Goal: Find specific page/section: Find specific page/section

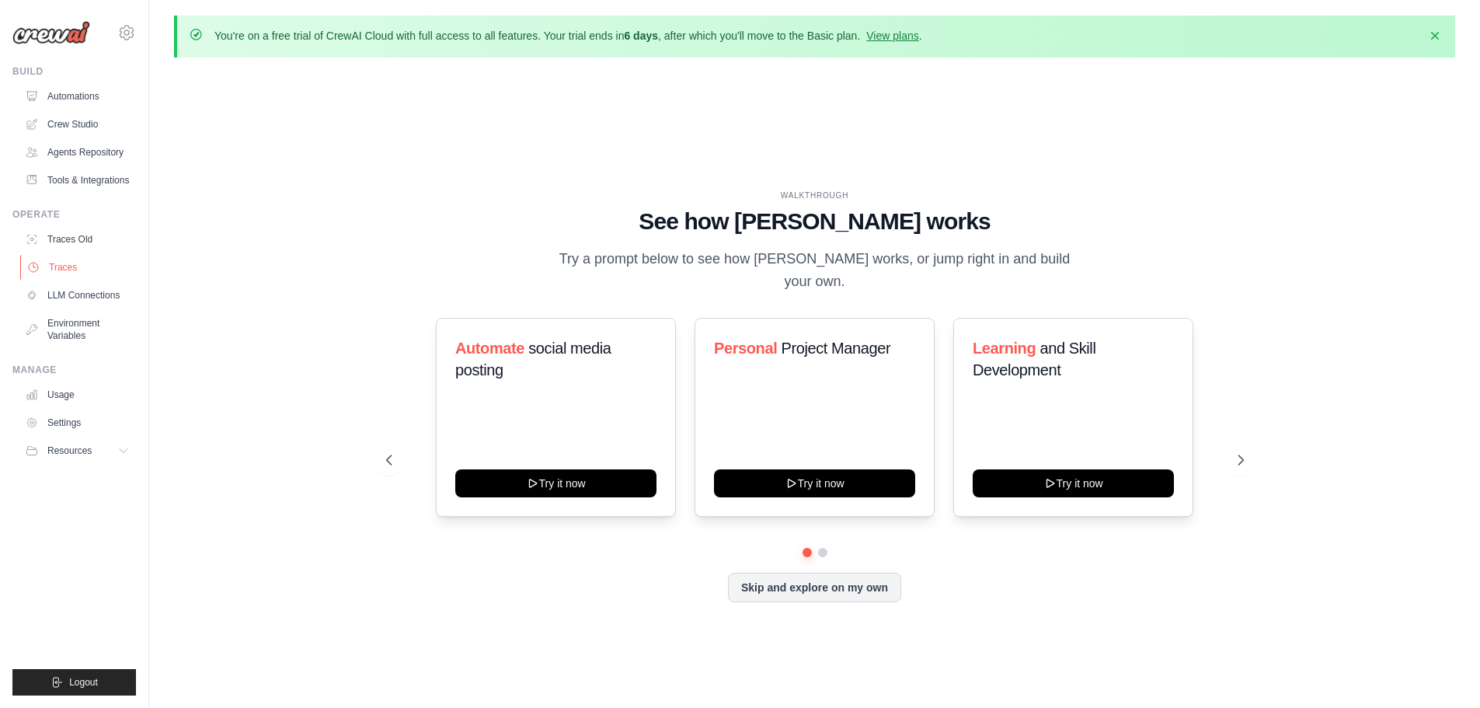
click at [75, 275] on link "Traces" at bounding box center [78, 267] width 117 height 25
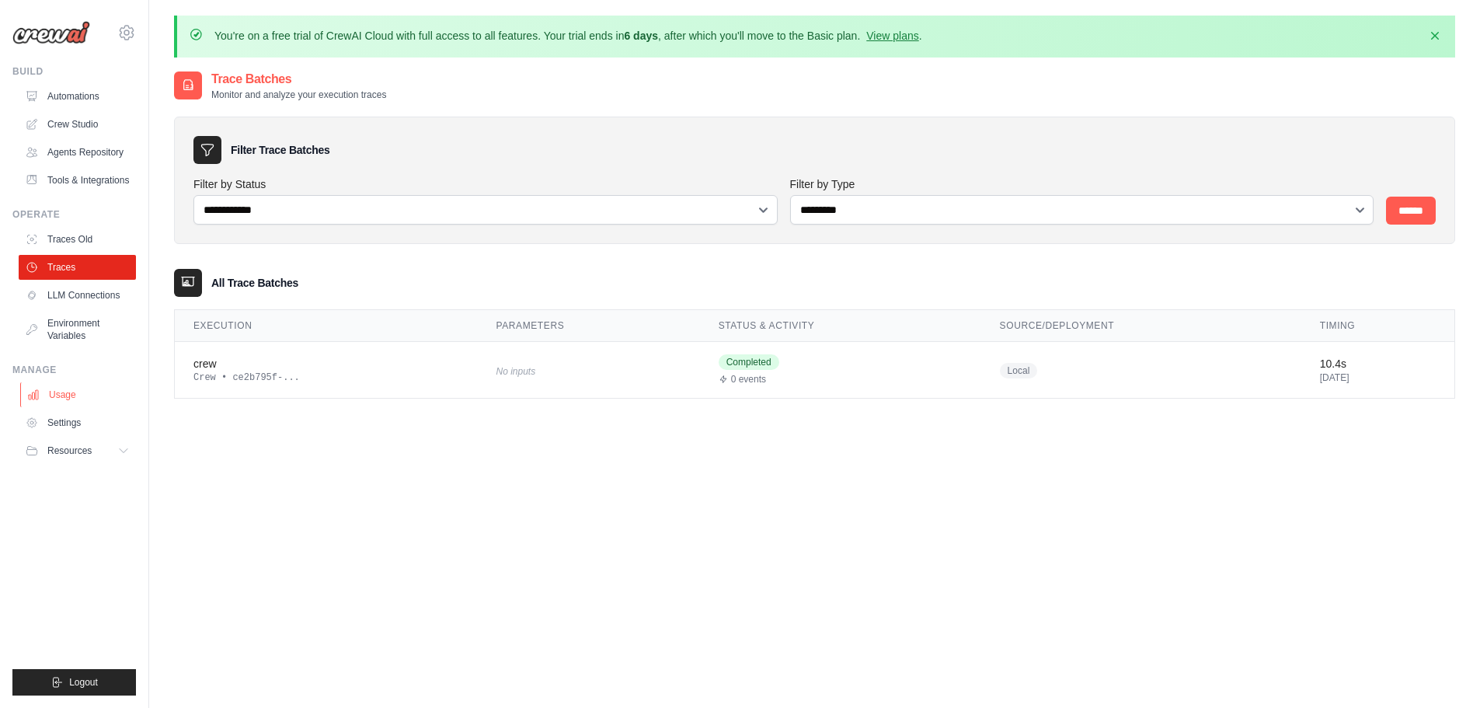
click at [79, 402] on link "Usage" at bounding box center [78, 394] width 117 height 25
click at [46, 390] on link "Usage" at bounding box center [78, 394] width 117 height 25
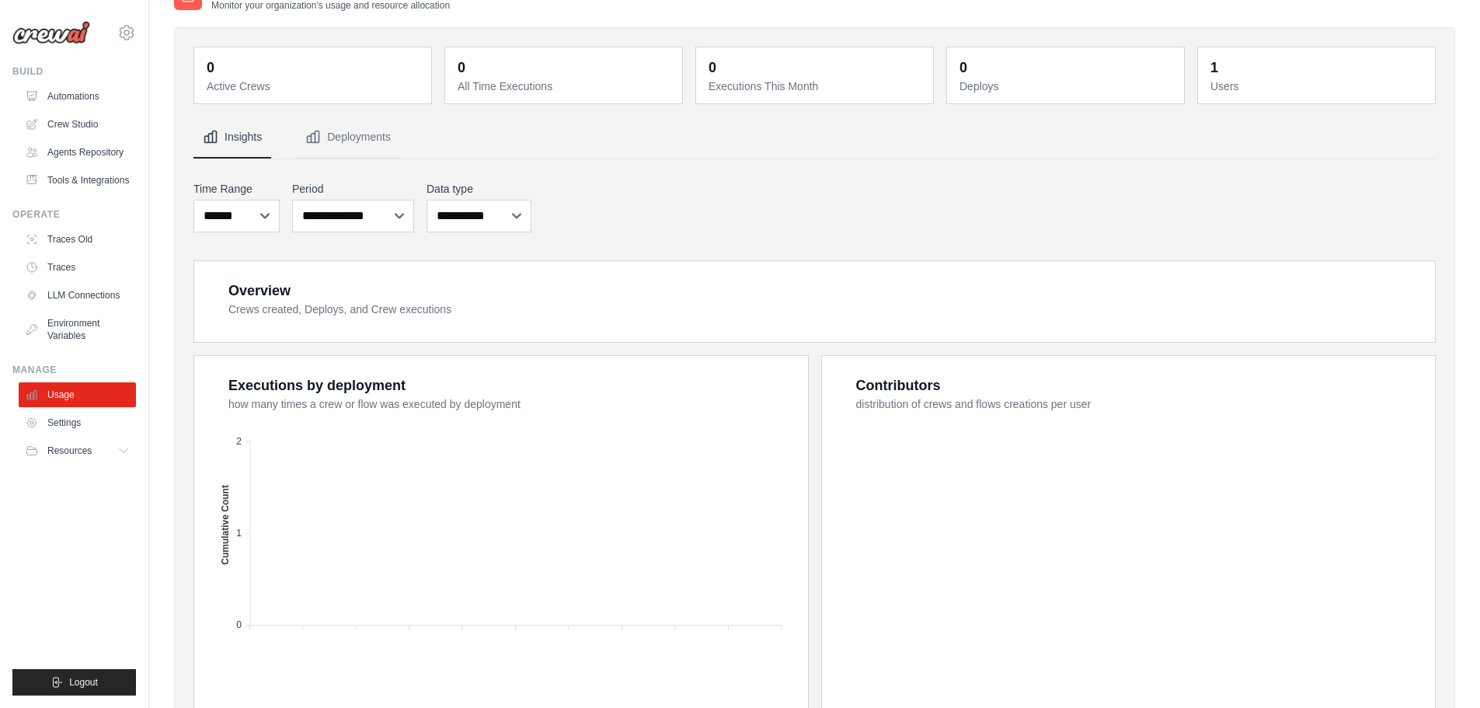
scroll to position [190, 0]
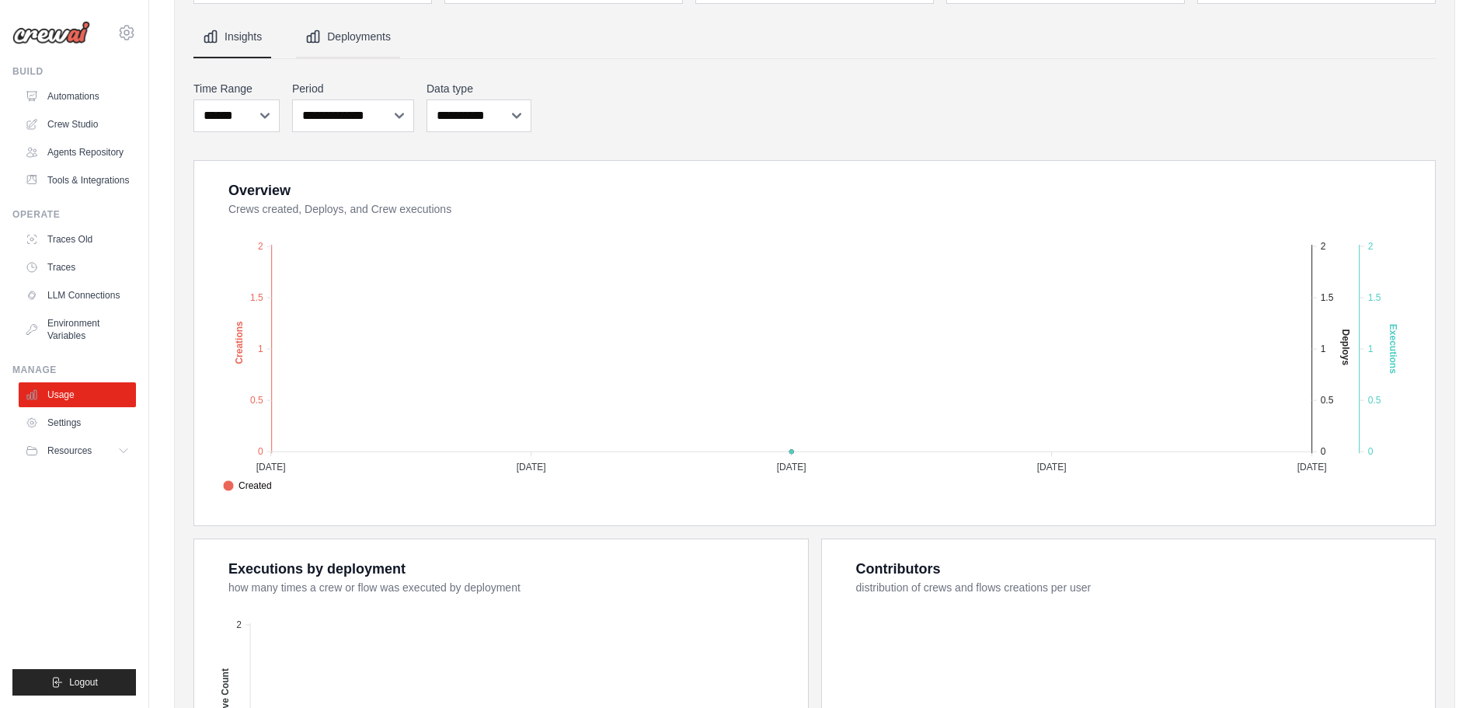
click at [364, 37] on button "Deployments" at bounding box center [348, 37] width 104 height 42
